Goal: Task Accomplishment & Management: Manage account settings

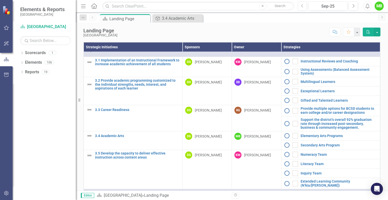
scroll to position [366, 0]
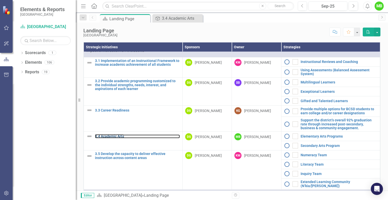
click at [115, 138] on link "3.4 Academic Arts" at bounding box center [137, 137] width 85 height 4
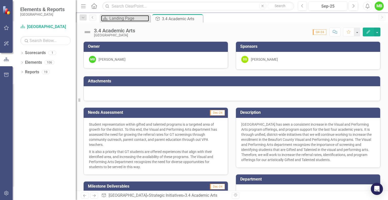
click at [133, 18] on div "Landing Page" at bounding box center [129, 18] width 40 height 6
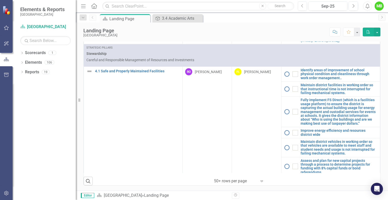
scroll to position [583, 0]
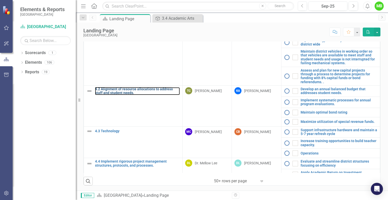
click at [143, 87] on link "4.2 Alignment of resource allocations to address staff and student needs." at bounding box center [137, 91] width 85 height 8
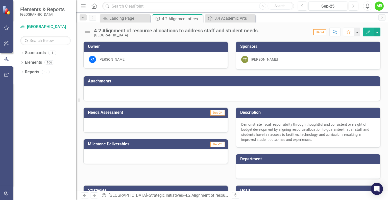
click at [0, 0] on icon "Close" at bounding box center [0, 0] width 0 height 0
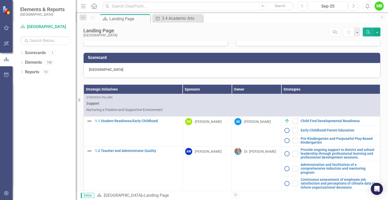
scroll to position [147, 0]
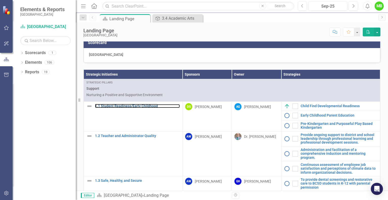
click at [121, 108] on link "1.1 Student Readiness/Early Childhood" at bounding box center [137, 106] width 85 height 4
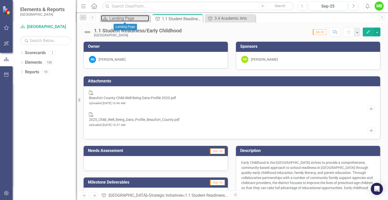
click at [127, 16] on div "Landing Page" at bounding box center [129, 18] width 40 height 6
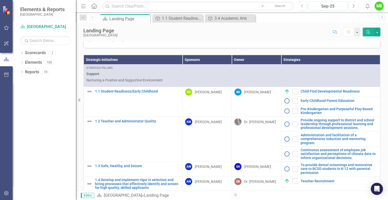
scroll to position [164, 0]
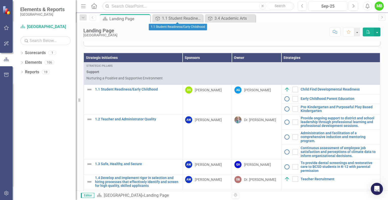
click at [0, 0] on icon "Close" at bounding box center [0, 0] width 0 height 0
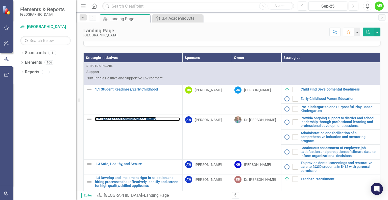
click at [138, 121] on link "1.2 Teacher and Administrator Quality" at bounding box center [137, 119] width 85 height 4
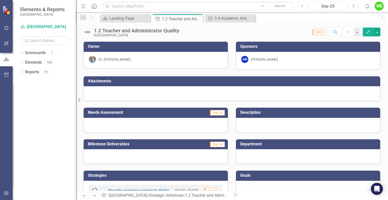
click at [0, 0] on icon "Close" at bounding box center [0, 0] width 0 height 0
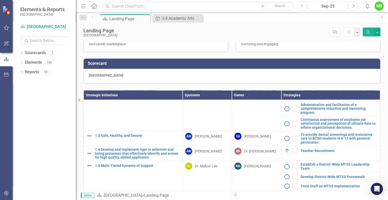
scroll to position [66, 0]
click at [137, 137] on link "1.3 Safe, Healthy, and Secure" at bounding box center [137, 135] width 85 height 4
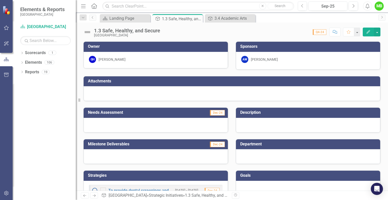
click at [0, 0] on icon "Close" at bounding box center [0, 0] width 0 height 0
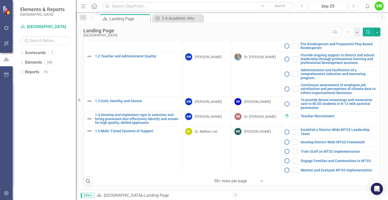
scroll to position [33, 0]
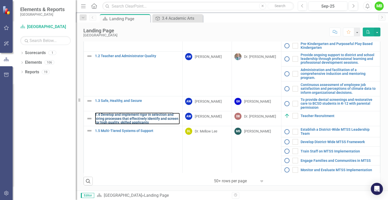
click at [139, 124] on link "1.4 Develop and implement rigor in selection and hiring processes that effectiv…" at bounding box center [137, 119] width 85 height 12
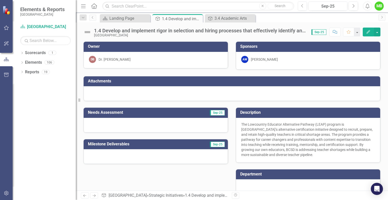
click at [0, 0] on icon at bounding box center [0, 0] width 0 height 0
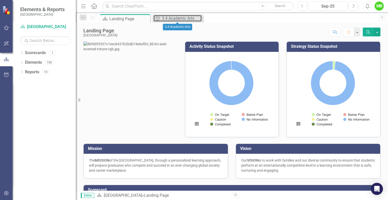
drag, startPoint x: 174, startPoint y: 18, endPoint x: 164, endPoint y: 17, distance: 10.2
click at [164, 17] on div "3.4 Academic Arts" at bounding box center [182, 18] width 40 height 6
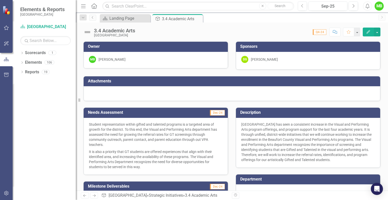
click at [117, 112] on h3 "Needs Assessment" at bounding box center [136, 112] width 96 height 5
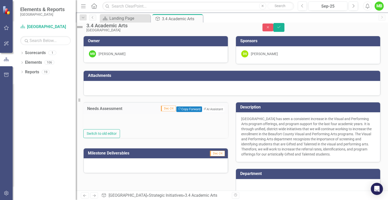
type textarea "<p>Student representation within gifted and talented programs is a targeted are…"
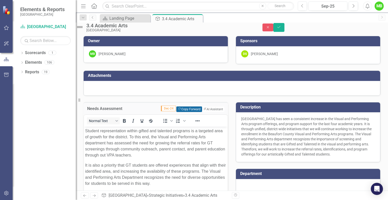
click at [184, 112] on button "Copy Forward Copy Forward" at bounding box center [189, 109] width 26 height 6
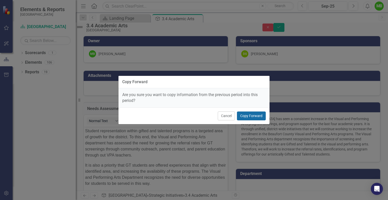
click at [254, 115] on button "Copy Forward" at bounding box center [251, 115] width 29 height 9
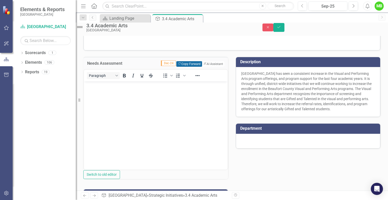
scroll to position [44, 0]
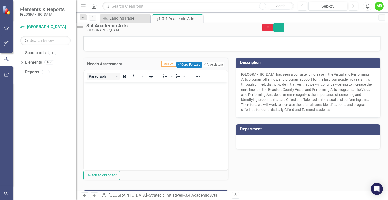
click at [274, 27] on button "Close" at bounding box center [268, 28] width 11 height 8
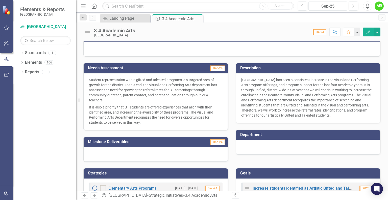
click at [324, 4] on div "Sep-25" at bounding box center [327, 6] width 35 height 6
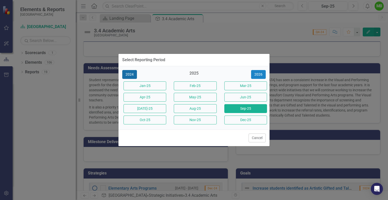
click at [128, 74] on button "2024" at bounding box center [129, 74] width 15 height 9
click at [227, 121] on button "Dec-24" at bounding box center [246, 120] width 43 height 9
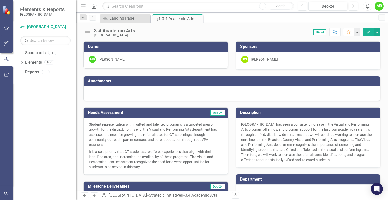
click at [194, 112] on td "Dec-24" at bounding box center [205, 113] width 42 height 8
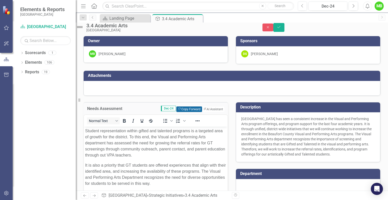
click at [190, 112] on button "Copy Forward Copy Forward" at bounding box center [189, 109] width 26 height 6
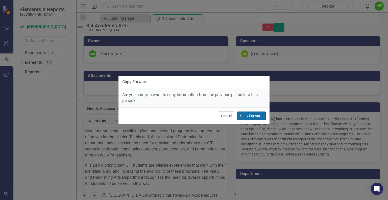
click at [249, 118] on button "Copy Forward" at bounding box center [251, 115] width 29 height 9
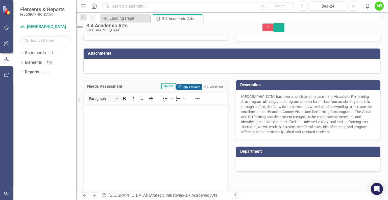
scroll to position [2, 0]
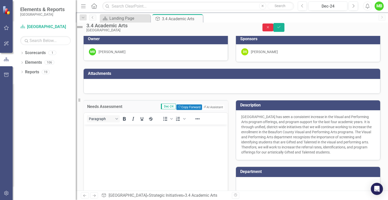
click at [274, 28] on button "Close" at bounding box center [268, 28] width 11 height 8
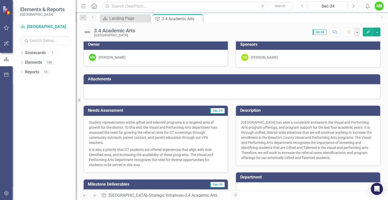
scroll to position [0, 0]
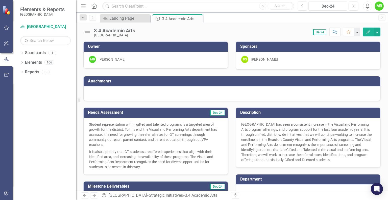
click at [340, 8] on div "Dec-24" at bounding box center [327, 6] width 35 height 6
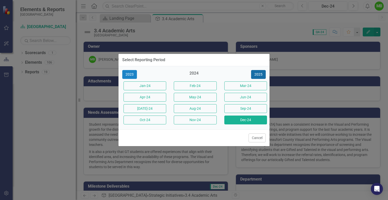
click at [260, 76] on button "2025" at bounding box center [258, 74] width 15 height 9
click at [237, 107] on button "Sep-25" at bounding box center [246, 108] width 43 height 9
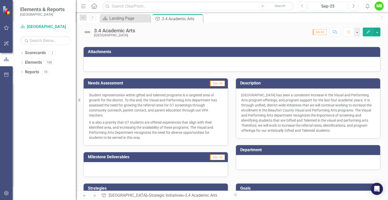
scroll to position [36, 0]
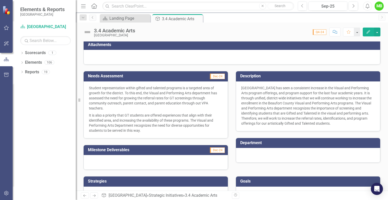
click at [214, 77] on span "Dec-24" at bounding box center [217, 77] width 15 height 6
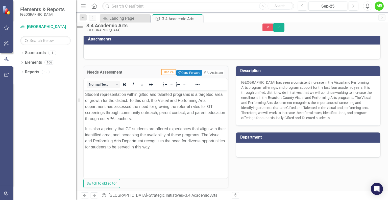
scroll to position [0, 0]
click at [161, 75] on span "Dec-24" at bounding box center [168, 72] width 15 height 6
click at [281, 28] on icon "Save" at bounding box center [279, 27] width 5 height 4
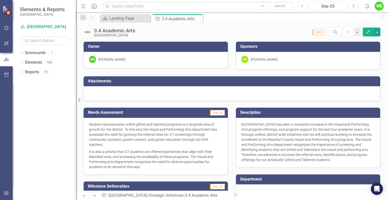
scroll to position [87, 0]
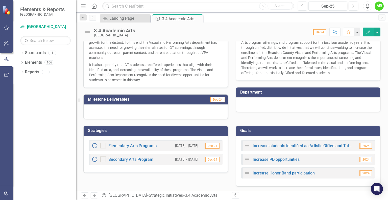
click at [360, 146] on span "2024" at bounding box center [366, 146] width 12 height 6
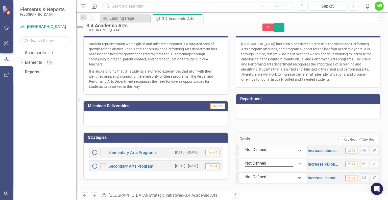
click at [349, 148] on span "2024" at bounding box center [351, 151] width 12 height 6
click at [345, 148] on span "2024" at bounding box center [351, 151] width 12 height 6
click at [308, 149] on link "Increase students identified as Artistic Gifted and Talented" at bounding box center [361, 150] width 107 height 5
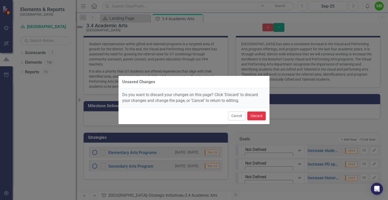
click at [254, 114] on button "Discard" at bounding box center [257, 115] width 18 height 9
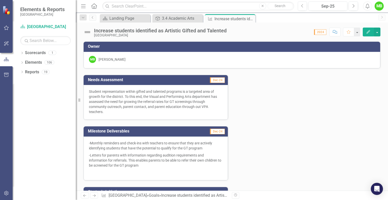
click at [0, 0] on div "Close" at bounding box center [0, 0] width 0 height 0
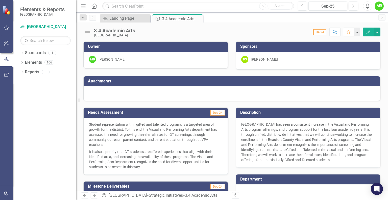
scroll to position [87, 0]
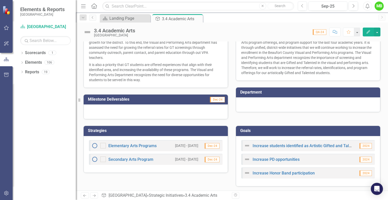
click at [136, 149] on div "Elementary Arts Programs [DATE] - [DATE] Dec-24" at bounding box center [156, 145] width 134 height 11
click at [140, 143] on link "Elementary Arts Programs" at bounding box center [132, 145] width 48 height 5
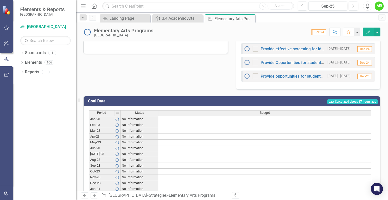
scroll to position [195, 0]
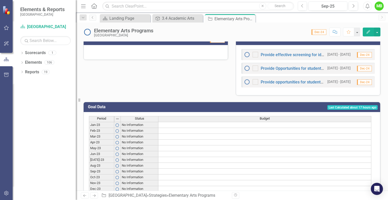
click at [348, 105] on span "Last Calculated about 17 hours ago" at bounding box center [353, 107] width 50 height 5
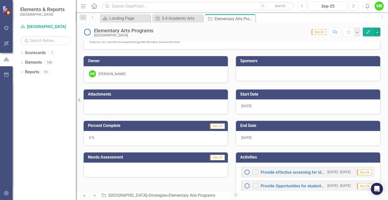
scroll to position [0, 0]
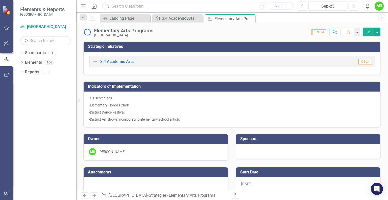
click at [0, 0] on icon "Close" at bounding box center [0, 0] width 0 height 0
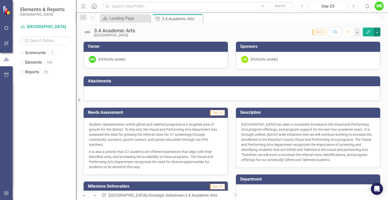
click at [377, 33] on button "button" at bounding box center [377, 32] width 7 height 9
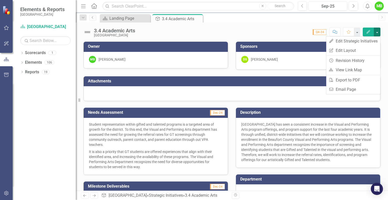
click at [377, 33] on button "button" at bounding box center [377, 32] width 7 height 9
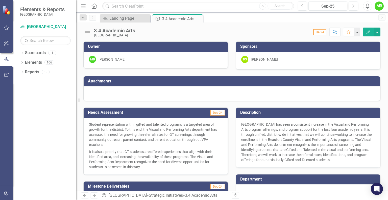
click at [357, 31] on button "button" at bounding box center [357, 32] width 6 height 9
click at [87, 33] on img at bounding box center [87, 32] width 8 height 8
drag, startPoint x: 121, startPoint y: 16, endPoint x: 116, endPoint y: 16, distance: 4.8
click at [116, 16] on div "Landing Page" at bounding box center [129, 18] width 40 height 6
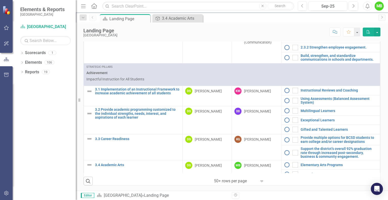
scroll to position [319, 0]
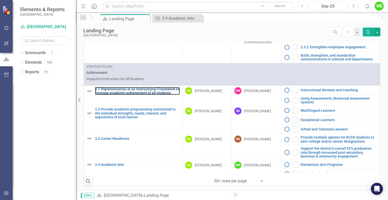
click at [156, 91] on link "3.1 Implementation of an Instructional Framework to increase academic achieveme…" at bounding box center [137, 91] width 85 height 8
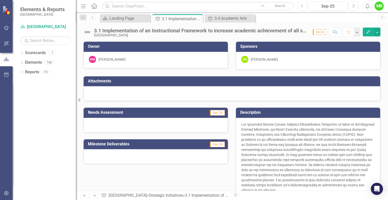
click at [0, 0] on icon "Close" at bounding box center [0, 0] width 0 height 0
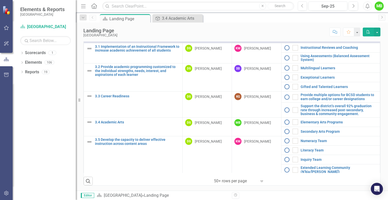
scroll to position [339, 0]
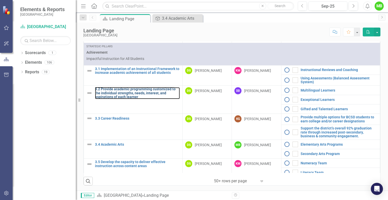
click at [133, 88] on link "3.2 Provide academic programming customized to the individual strengths, needs,…" at bounding box center [137, 93] width 85 height 12
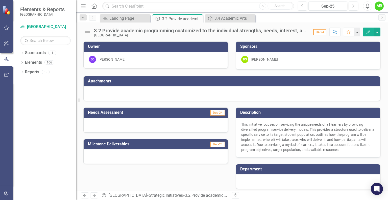
click at [0, 0] on icon "Close" at bounding box center [0, 0] width 0 height 0
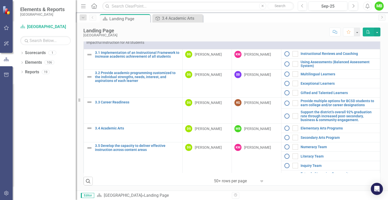
scroll to position [350, 0]
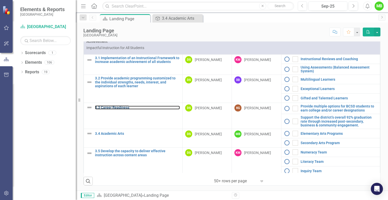
click at [119, 106] on link "3.3 Career Readiness" at bounding box center [137, 108] width 85 height 4
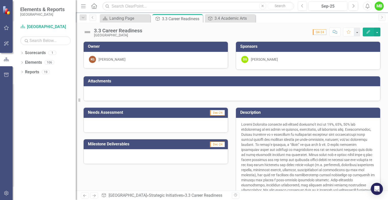
click at [0, 0] on icon "Close" at bounding box center [0, 0] width 0 height 0
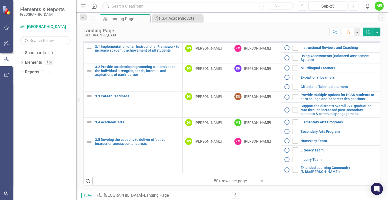
scroll to position [371, 0]
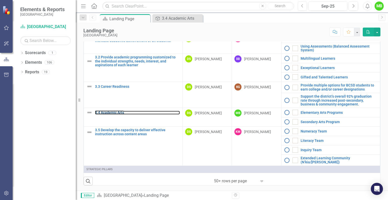
click at [117, 111] on link "3.4 Academic Arts" at bounding box center [137, 113] width 85 height 4
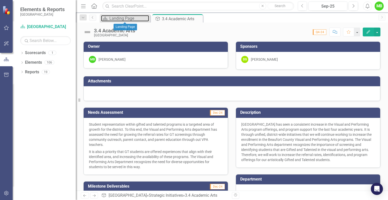
click at [133, 19] on div "Landing Page" at bounding box center [129, 18] width 40 height 6
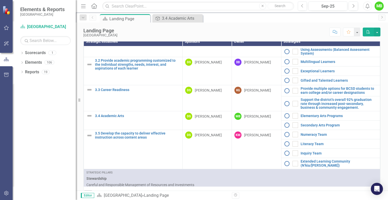
scroll to position [401, 0]
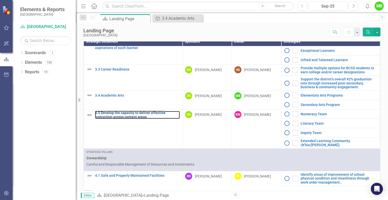
click at [130, 117] on link "3.5 Develop the capacity to deliver effective instruction across content areas" at bounding box center [137, 115] width 85 height 8
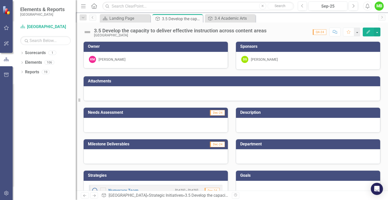
drag, startPoint x: 198, startPoint y: 19, endPoint x: 194, endPoint y: 18, distance: 4.7
click at [0, 0] on icon "Pin" at bounding box center [0, 0] width 0 height 0
click at [144, 17] on icon "Pin" at bounding box center [146, 19] width 5 height 4
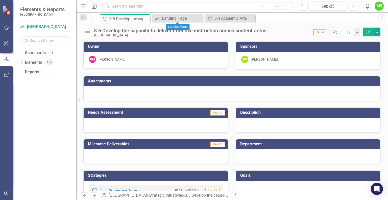
click at [0, 0] on icon "Close" at bounding box center [0, 0] width 0 height 0
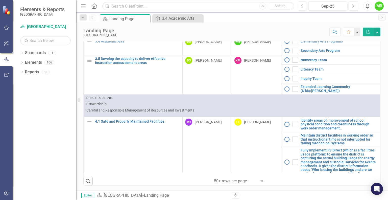
scroll to position [445, 0]
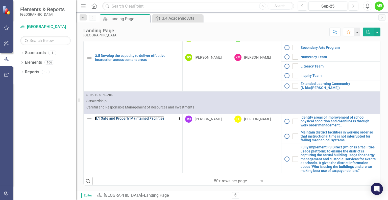
click at [145, 117] on link "4.1 Safe and Properly Maintained Facilities" at bounding box center [137, 119] width 85 height 4
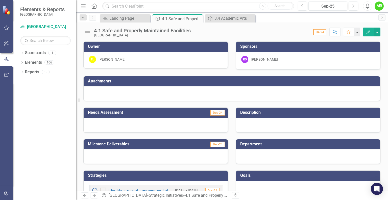
click at [0, 0] on icon "Close" at bounding box center [0, 0] width 0 height 0
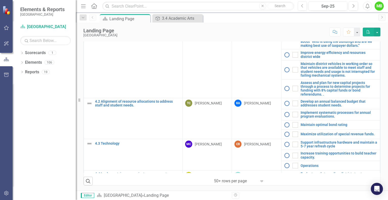
scroll to position [571, 0]
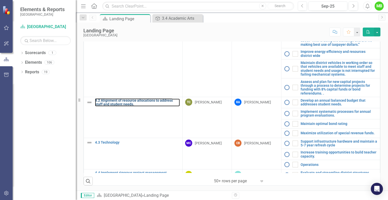
click at [138, 99] on link "4.2 Alignment of resource allocations to address staff and student needs." at bounding box center [137, 103] width 85 height 8
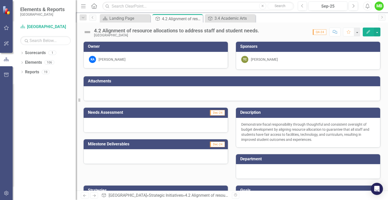
click at [0, 0] on icon at bounding box center [0, 0] width 0 height 0
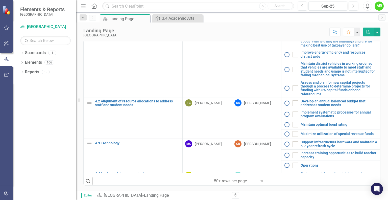
scroll to position [583, 0]
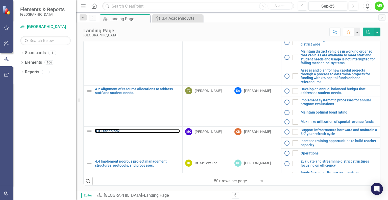
click at [113, 129] on link "4.3 Technology" at bounding box center [137, 131] width 85 height 4
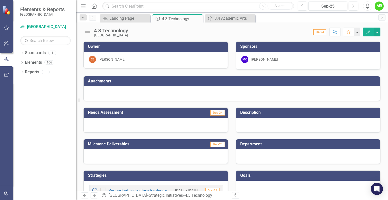
click at [0, 0] on icon "Close" at bounding box center [0, 0] width 0 height 0
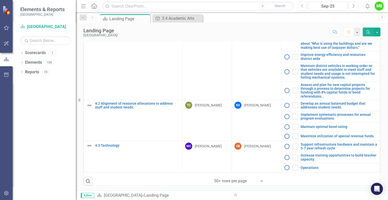
scroll to position [583, 0]
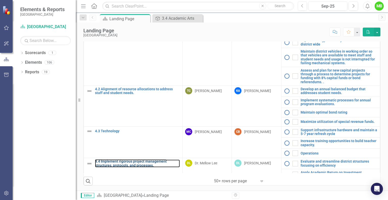
click at [128, 160] on link "4.4 Implement rigorous project management structures, protocols, and processes." at bounding box center [137, 164] width 85 height 8
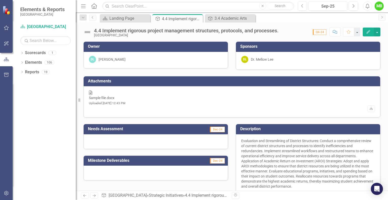
scroll to position [84, 0]
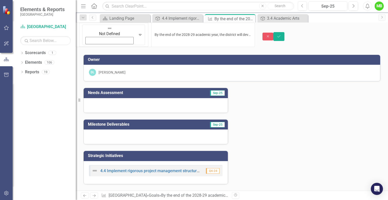
drag, startPoint x: 299, startPoint y: 30, endPoint x: 327, endPoint y: 31, distance: 27.9
click at [337, 86] on div "Needs Assessment Sep-25 Milestone Deliverables Sep-25 Strategic Initiatives 4.4…" at bounding box center [232, 148] width 305 height 134
click at [0, 0] on icon at bounding box center [0, 0] width 0 height 0
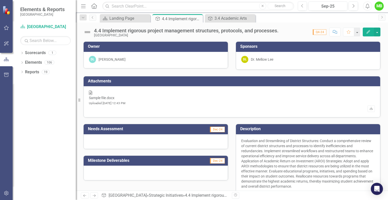
scroll to position [84, 0]
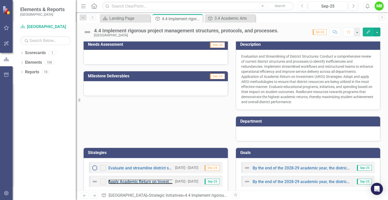
click at [137, 179] on link "Apply Academic Return on Investment Strategies" at bounding box center [152, 181] width 89 height 5
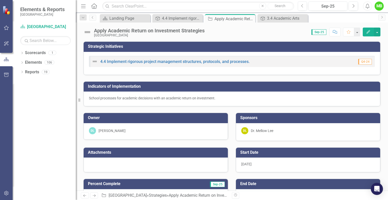
click at [0, 0] on icon "Close" at bounding box center [0, 0] width 0 height 0
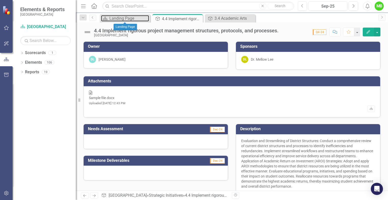
click at [130, 17] on div "Landing Page" at bounding box center [129, 18] width 40 height 6
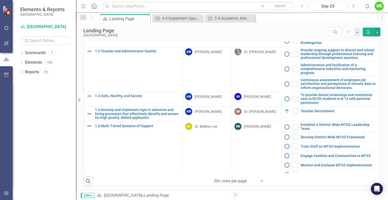
scroll to position [38, 0]
click at [129, 125] on link "1.5 Multi-Tiered Systems of Support" at bounding box center [137, 126] width 85 height 4
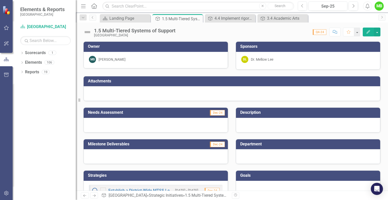
click at [0, 0] on icon "Close" at bounding box center [0, 0] width 0 height 0
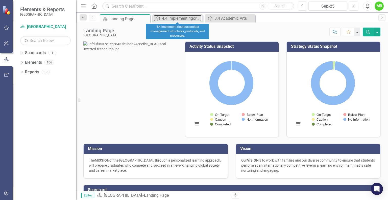
click at [185, 17] on div "4.4 Implement rigorous project management structures, protocols, and processes." at bounding box center [182, 18] width 40 height 6
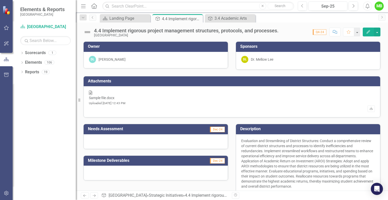
click at [0, 0] on icon "Close" at bounding box center [0, 0] width 0 height 0
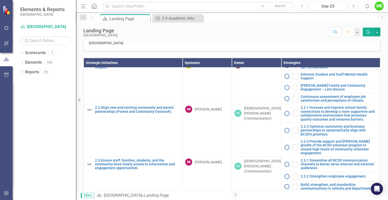
scroll to position [225, 0]
click at [145, 113] on link "2.2 Align new and existing community and parent partnerships (Parent and Commun…" at bounding box center [137, 109] width 85 height 8
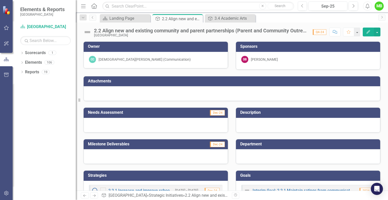
click at [0, 0] on icon "Close" at bounding box center [0, 0] width 0 height 0
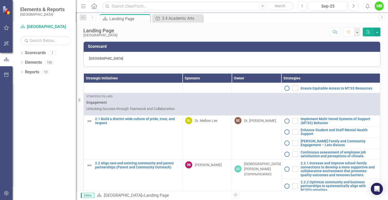
scroll to position [184, 0]
click at [158, 125] on link "2.1 Build a district-wide culture of pride, trust, and respect" at bounding box center [137, 121] width 85 height 8
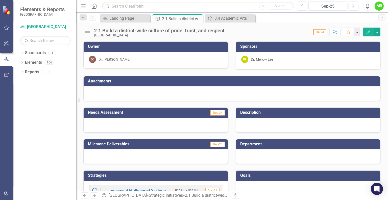
click at [0, 0] on icon at bounding box center [0, 0] width 0 height 0
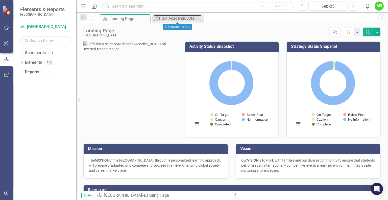
click at [176, 20] on div "3.4 Academic Arts" at bounding box center [182, 18] width 40 height 6
